Goal: Transaction & Acquisition: Purchase product/service

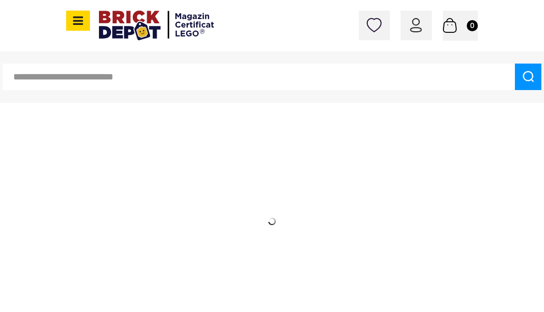
drag, startPoint x: 456, startPoint y: 137, endPoint x: 528, endPoint y: 94, distance: 83.3
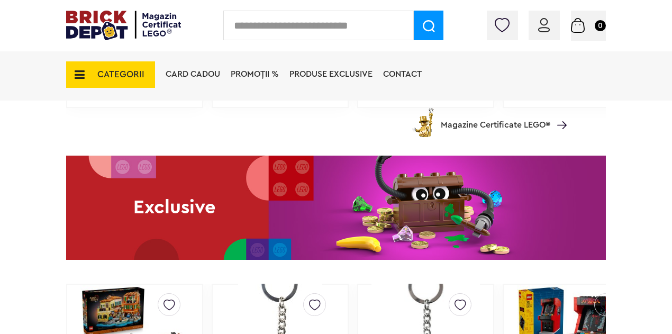
scroll to position [1694, 0]
click at [273, 28] on input "text" at bounding box center [318, 26] width 191 height 30
click at [87, 71] on span "CATEGORII" at bounding box center [110, 74] width 89 height 26
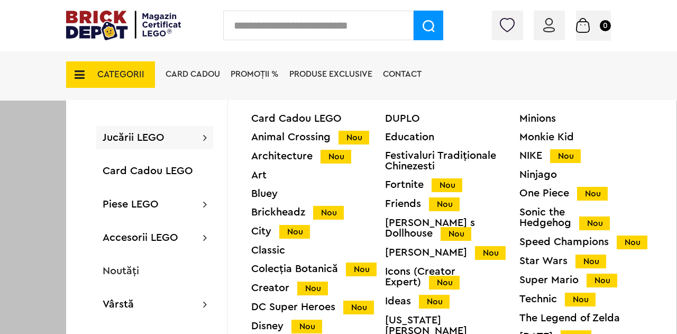
click at [279, 24] on input "text" at bounding box center [318, 26] width 191 height 30
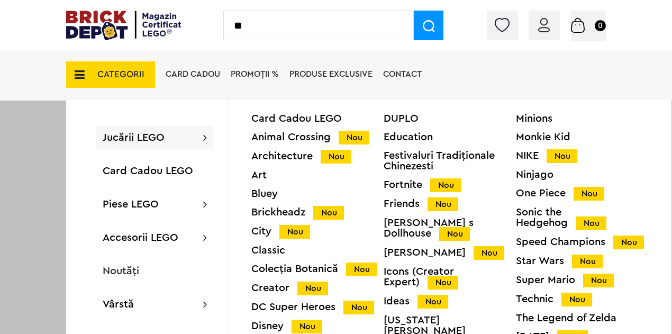
type input "**"
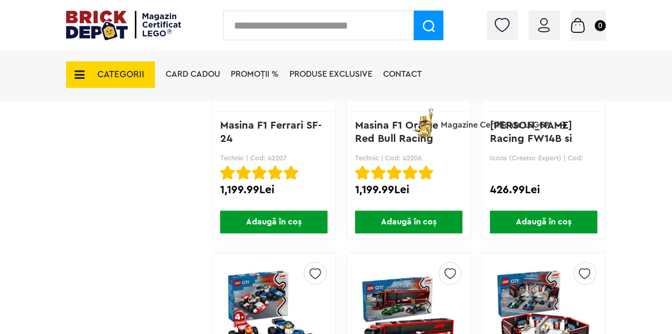
scroll to position [1323, 0]
